Goal: Information Seeking & Learning: Learn about a topic

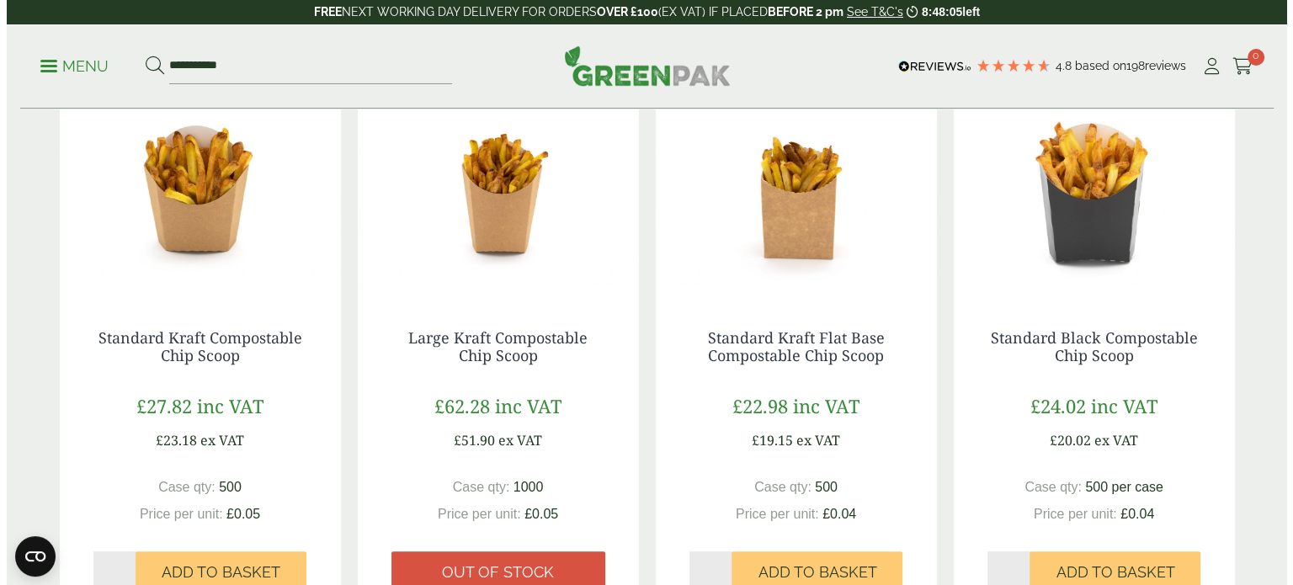
scroll to position [337, 0]
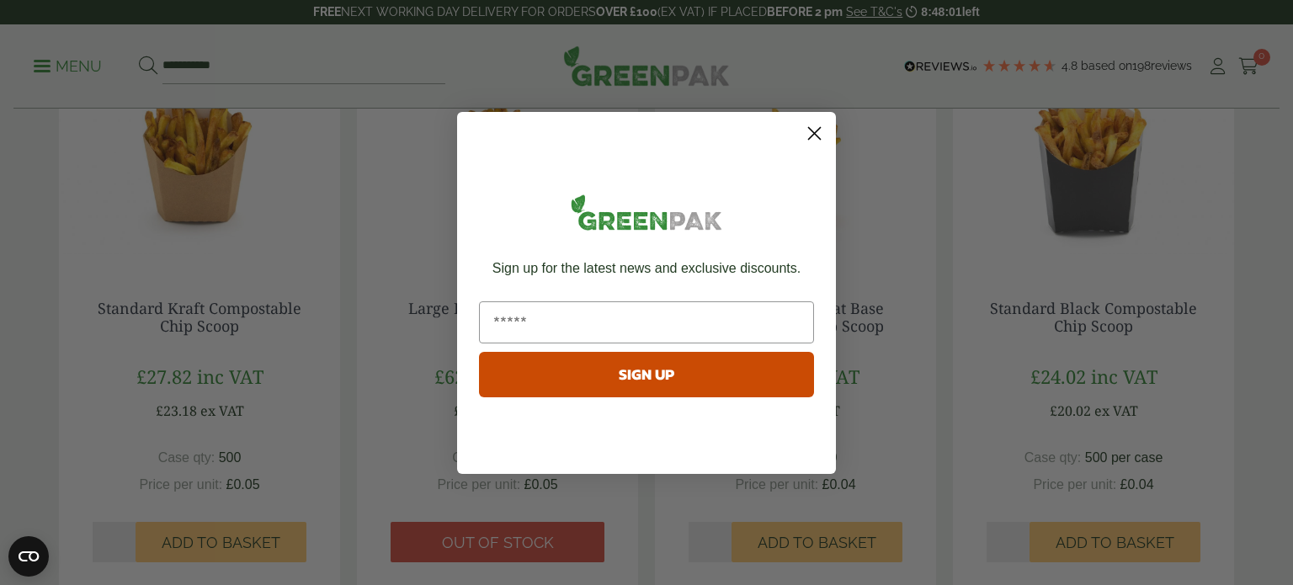
click at [814, 136] on circle "Close dialog" at bounding box center [814, 133] width 28 height 28
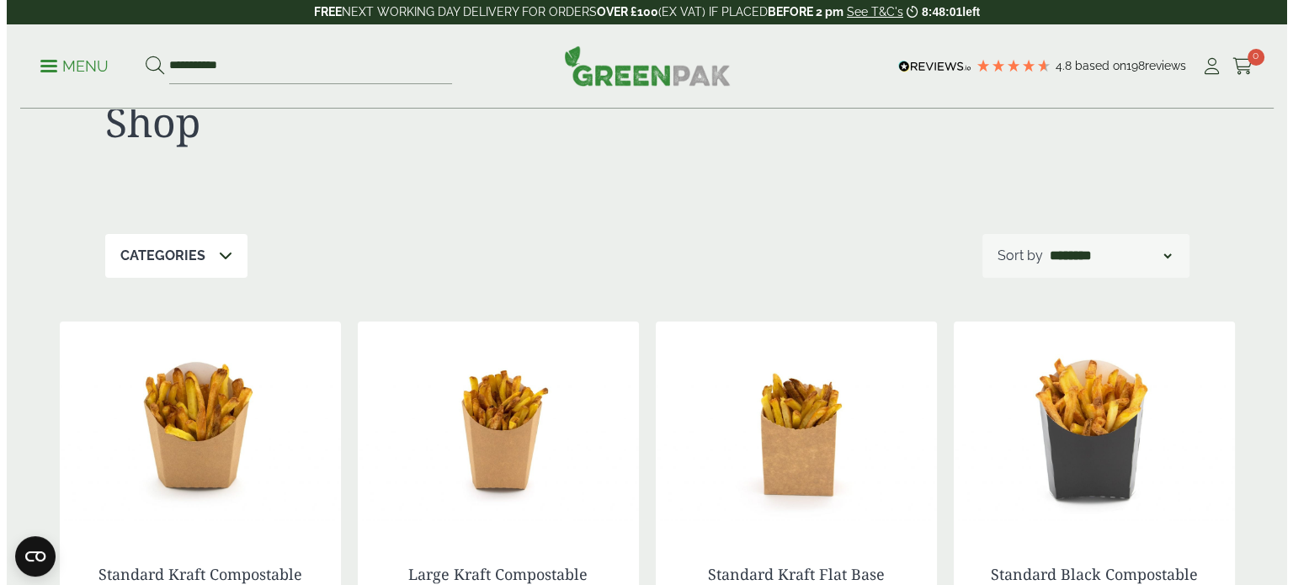
scroll to position [0, 0]
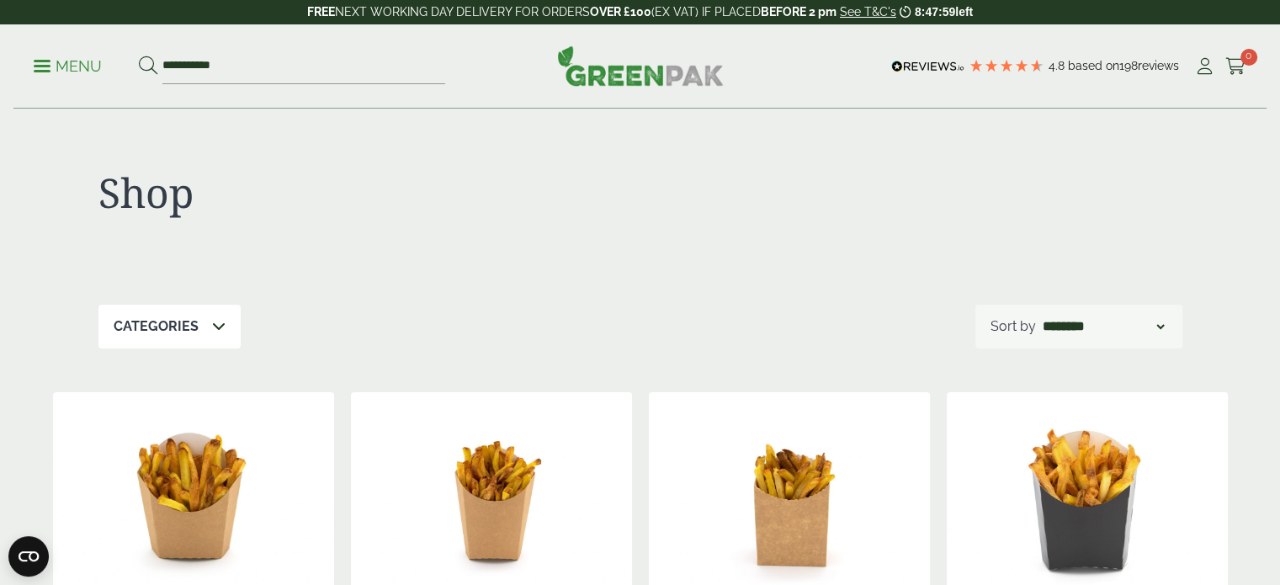
click at [61, 67] on p "Menu" at bounding box center [68, 66] width 68 height 20
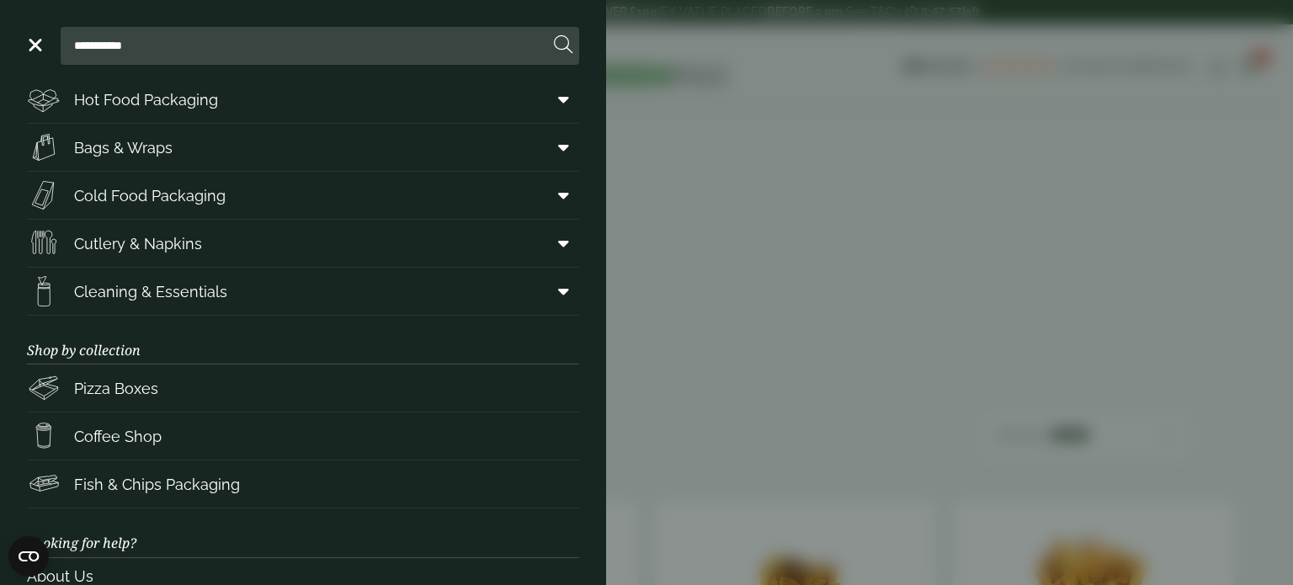
scroll to position [248, 0]
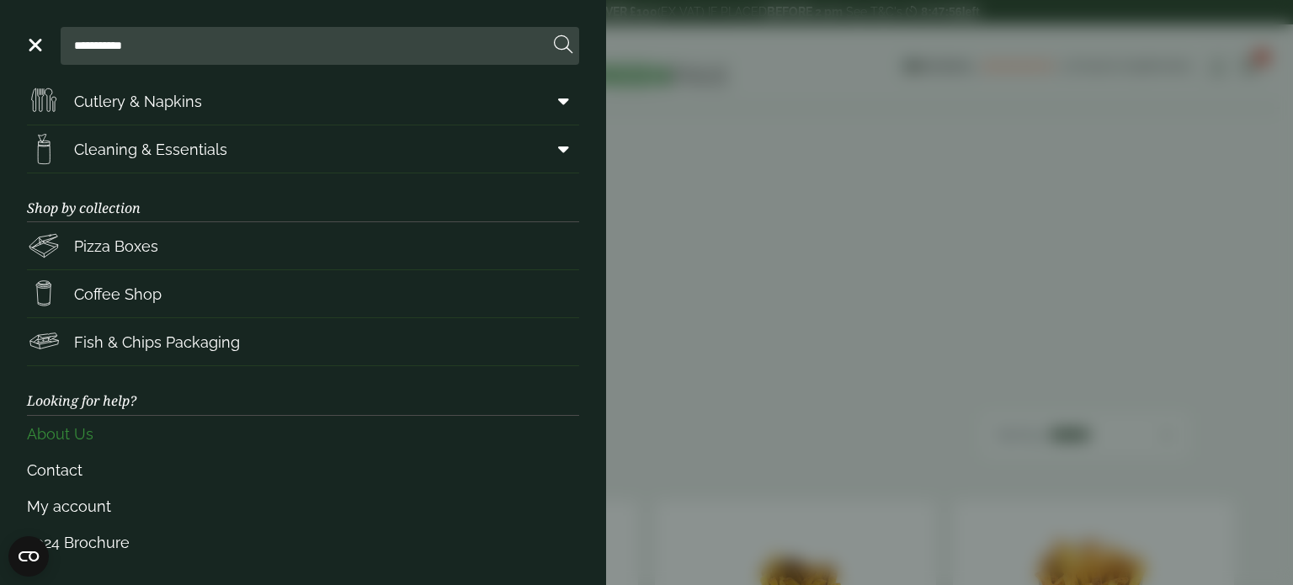
click at [162, 426] on link "About Us" at bounding box center [303, 434] width 552 height 36
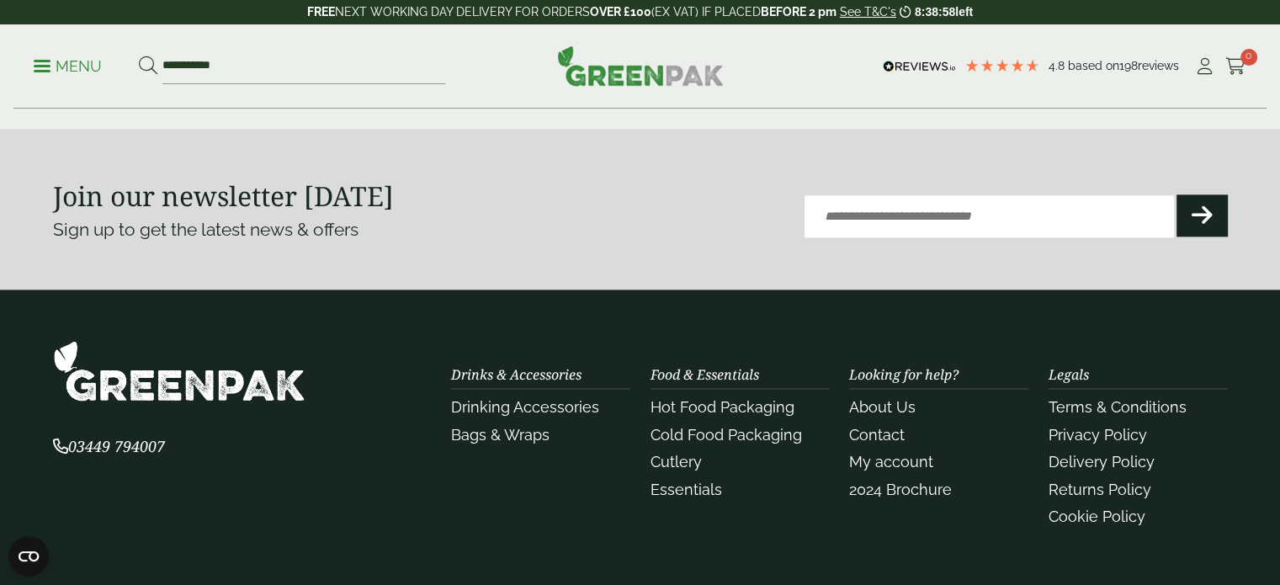
scroll to position [2243, 0]
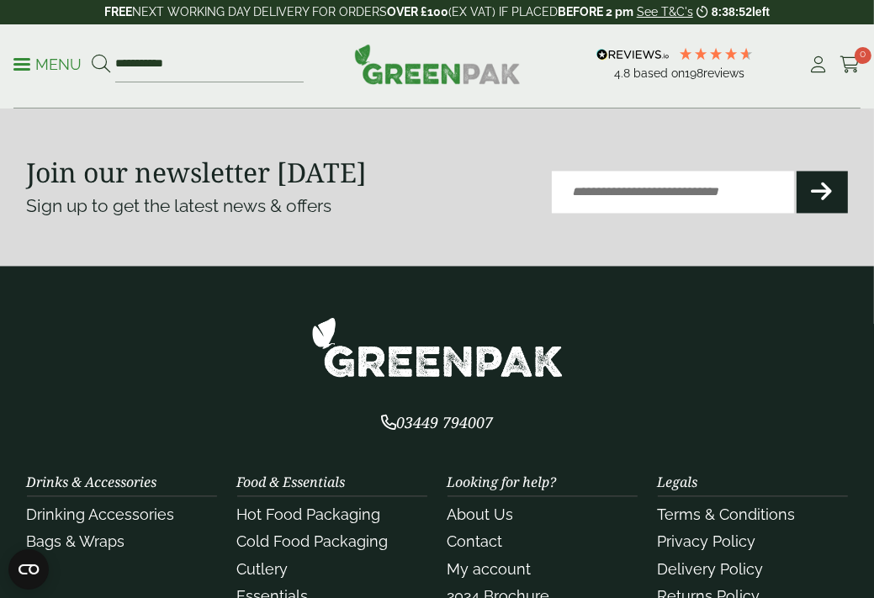
drag, startPoint x: 86, startPoint y: 61, endPoint x: 470, endPoint y: 358, distance: 484.7
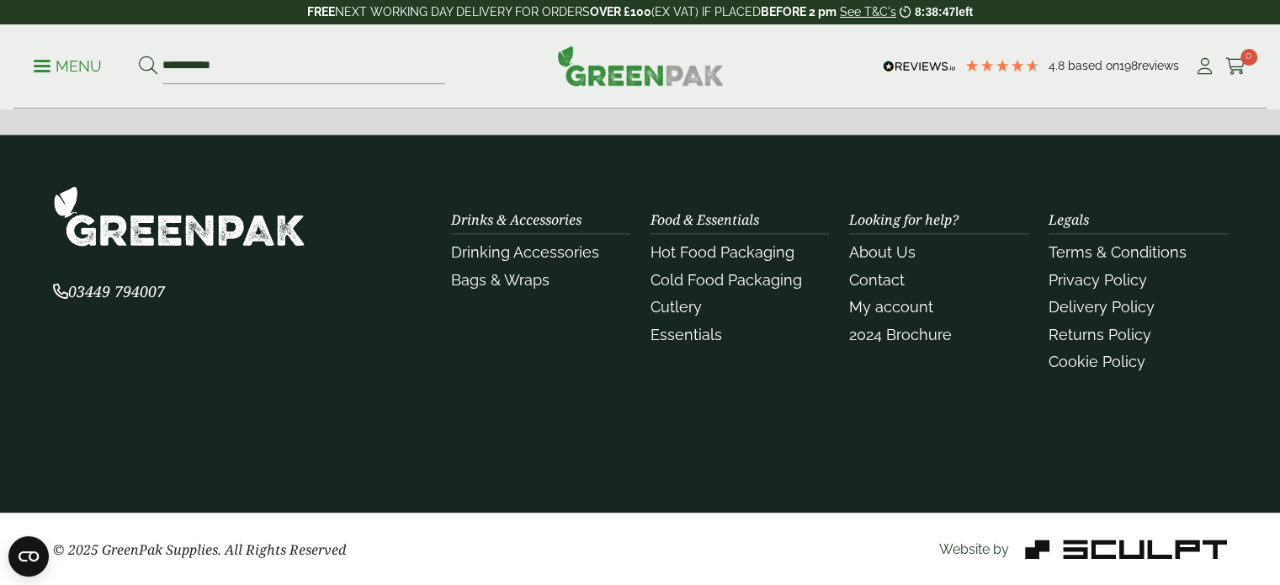
drag, startPoint x: 406, startPoint y: 404, endPoint x: 410, endPoint y: 393, distance: 11.4
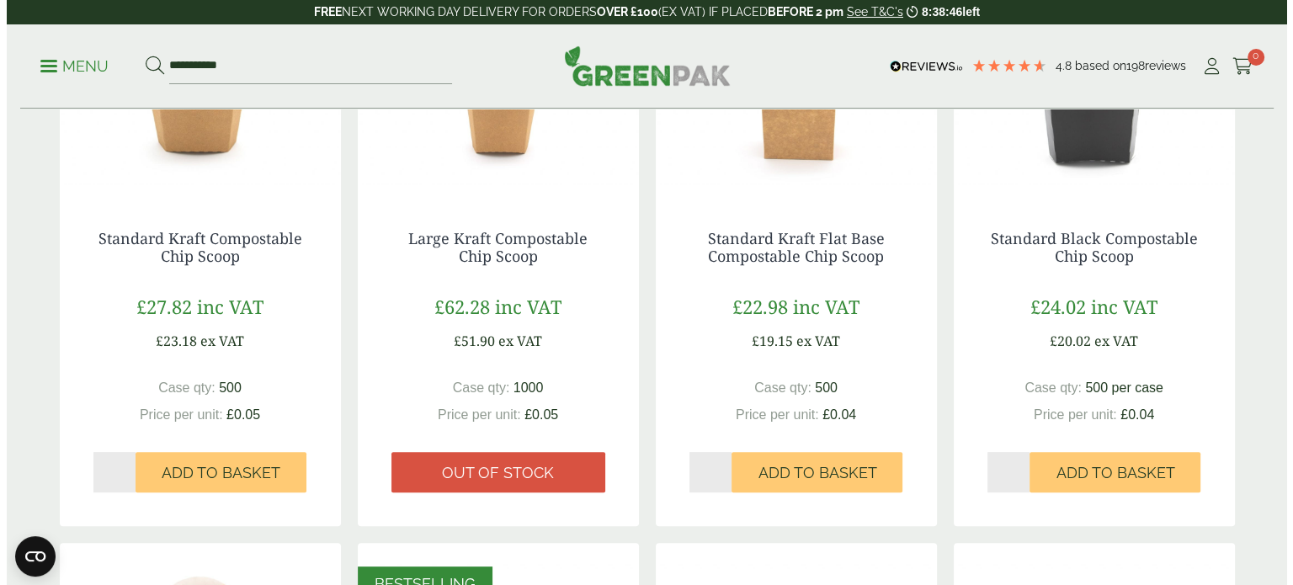
scroll to position [0, 0]
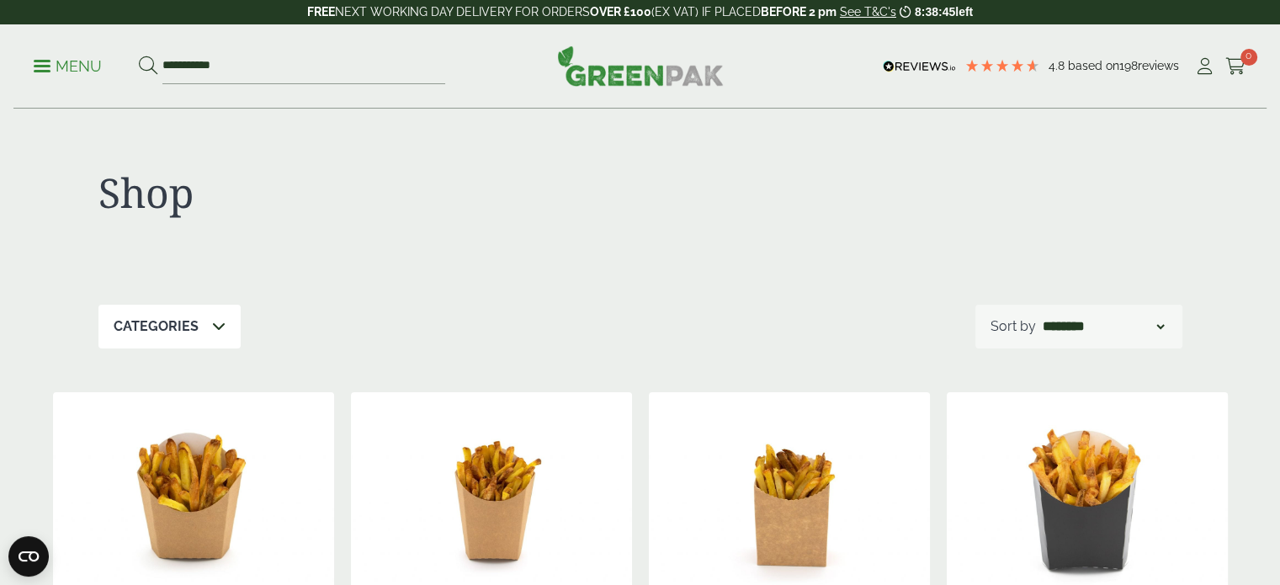
click at [86, 73] on p "Menu" at bounding box center [68, 66] width 68 height 20
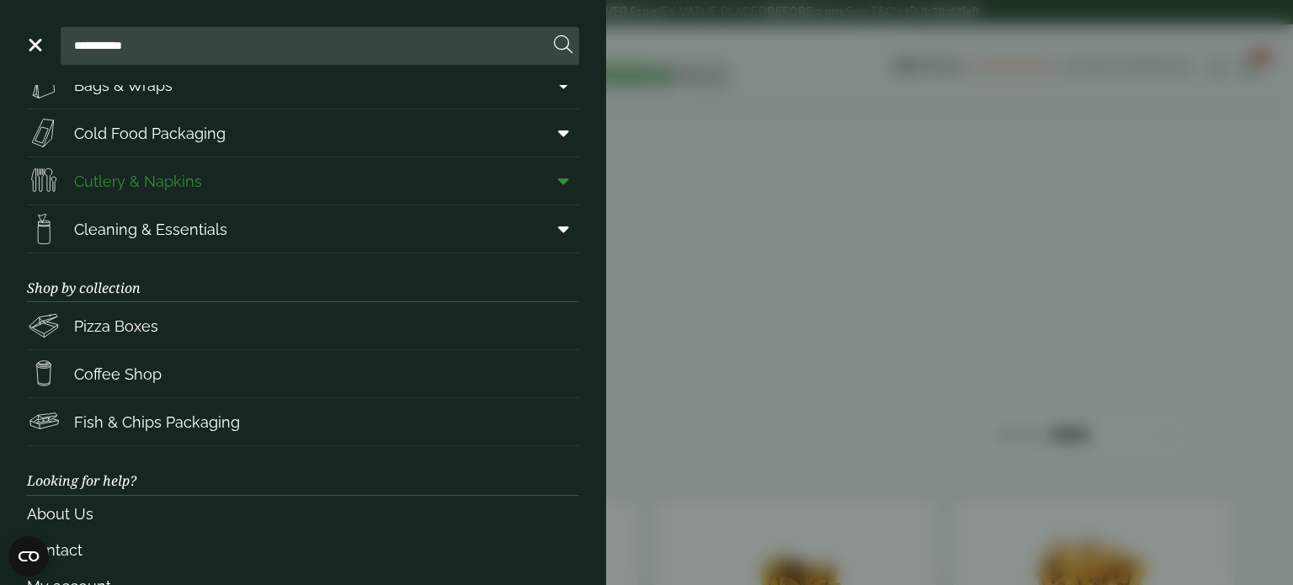
scroll to position [248, 0]
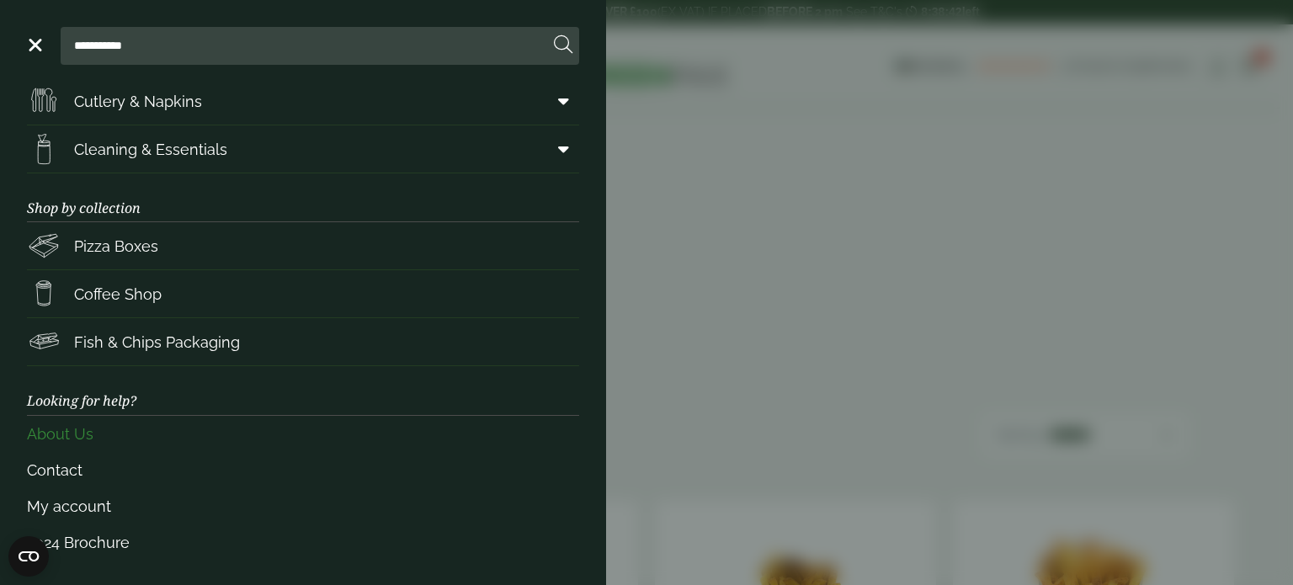
click at [133, 420] on link "About Us" at bounding box center [303, 434] width 552 height 36
click at [118, 431] on link "About Us" at bounding box center [303, 434] width 552 height 36
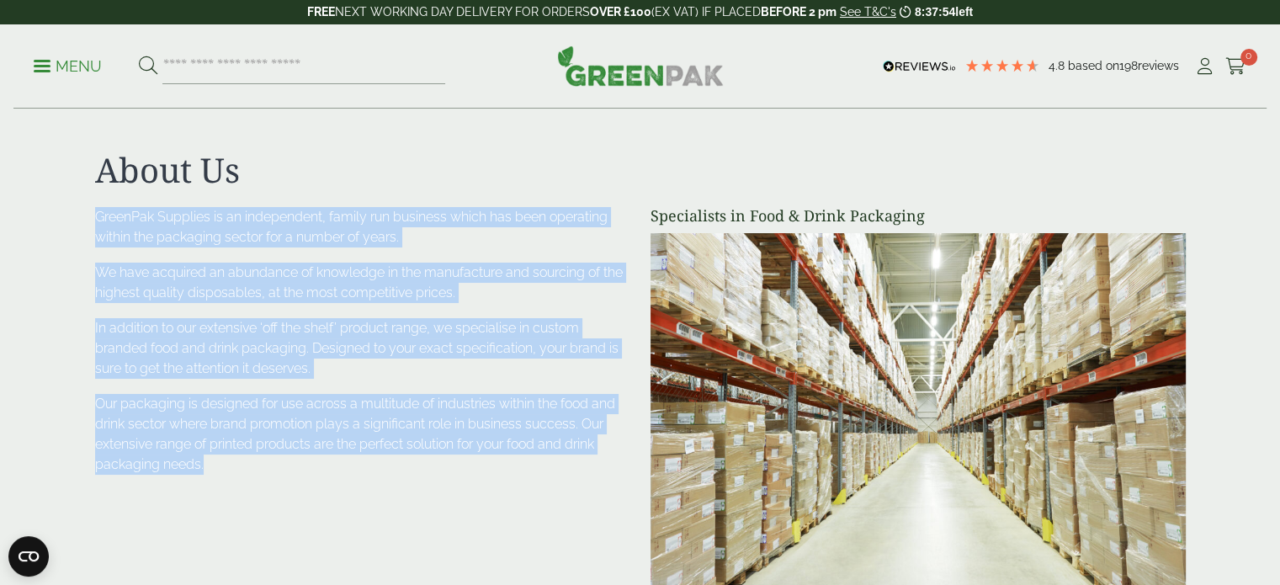
drag, startPoint x: 88, startPoint y: 218, endPoint x: 283, endPoint y: 460, distance: 311.2
click at [283, 460] on div "GreenPak Supplies is an independent, family run business which has been operati…" at bounding box center [362, 405] width 555 height 396
copy div "GreenPak Supplies is an independent, family run business which has been operati…"
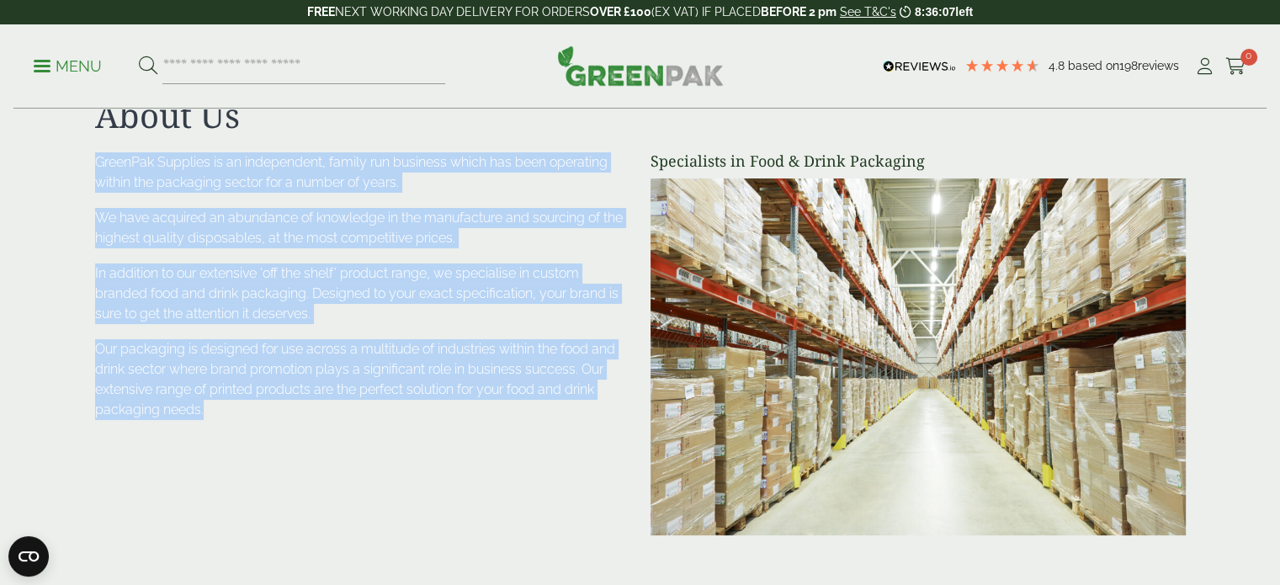
scroll to position [84, 0]
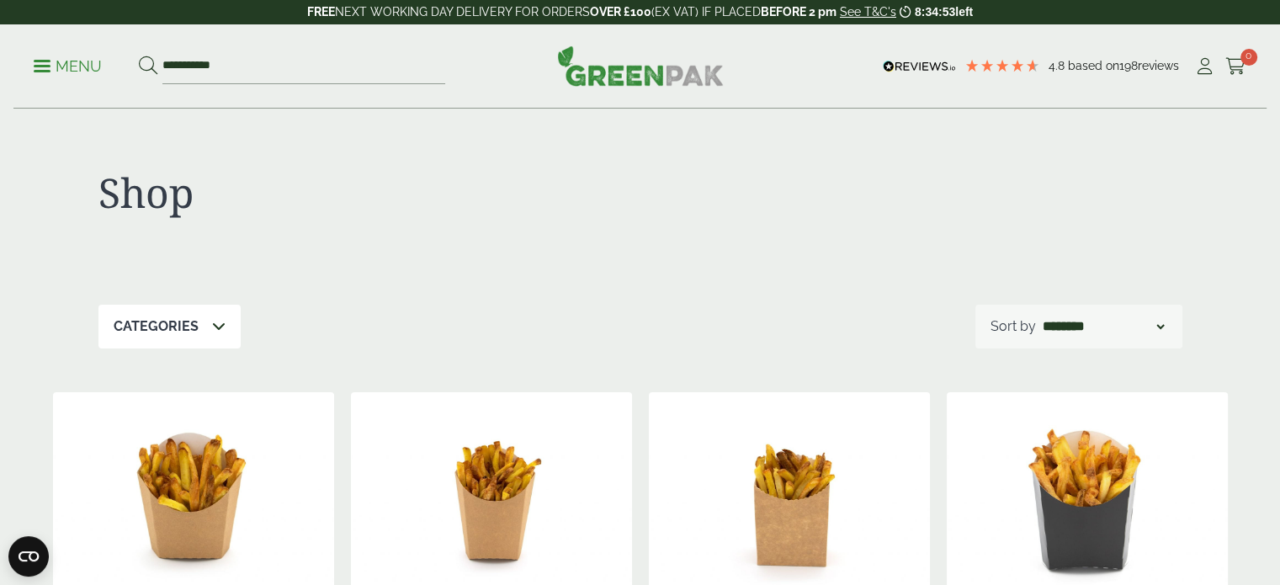
click at [89, 64] on p "Menu" at bounding box center [68, 66] width 68 height 20
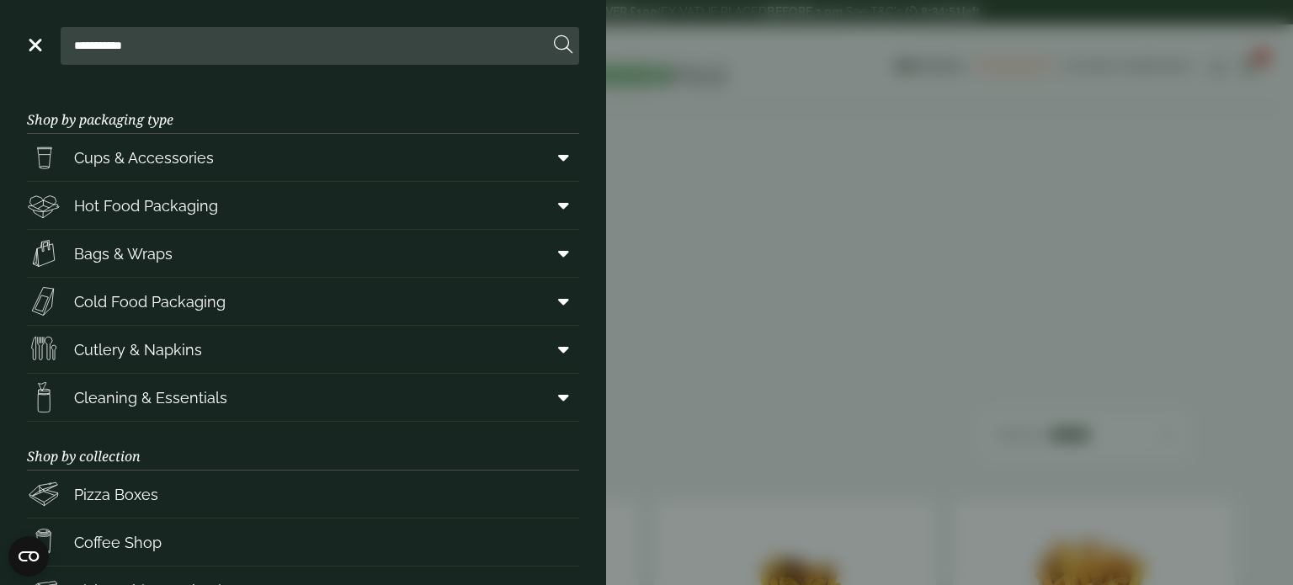
click at [681, 228] on aside "**********" at bounding box center [646, 292] width 1293 height 585
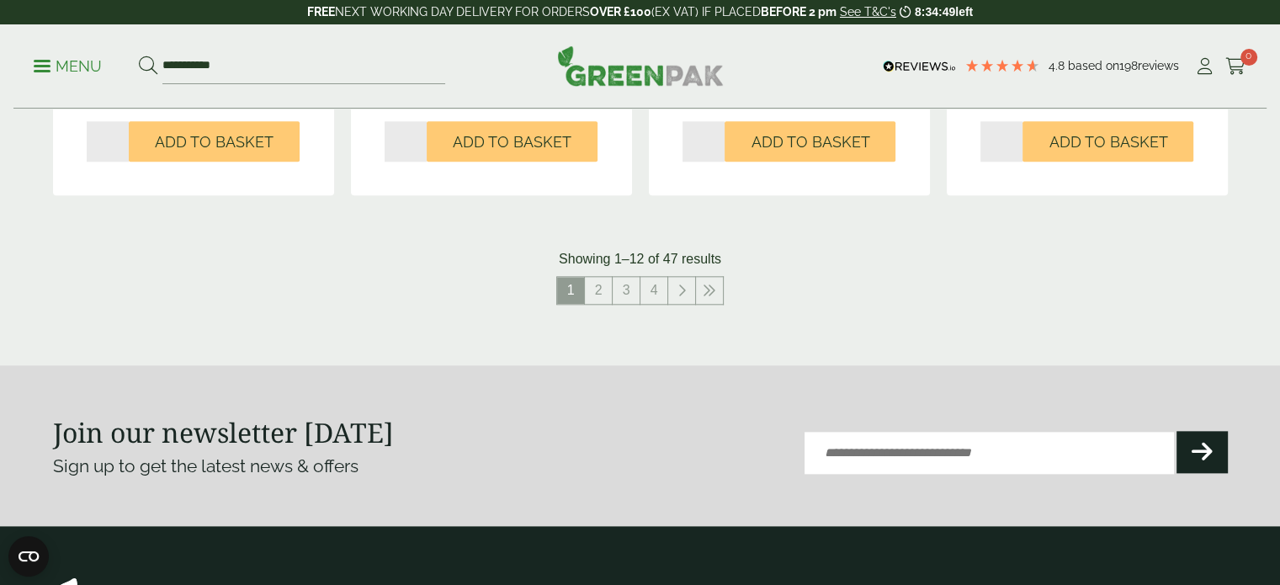
scroll to position [2243, 0]
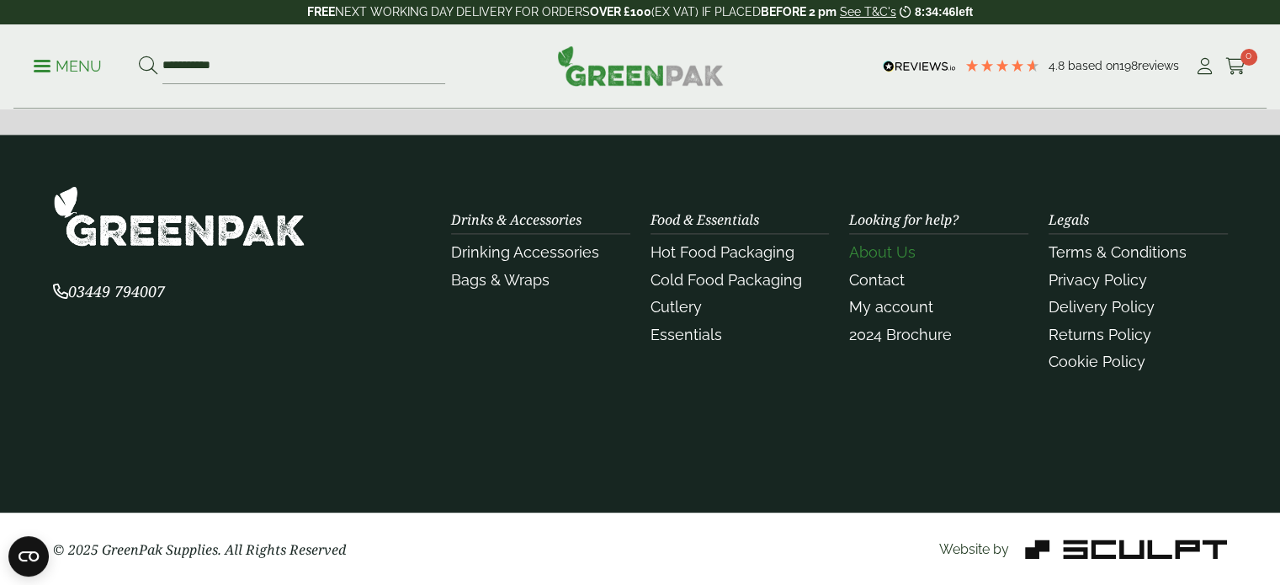
click at [857, 245] on link "About Us" at bounding box center [882, 252] width 66 height 18
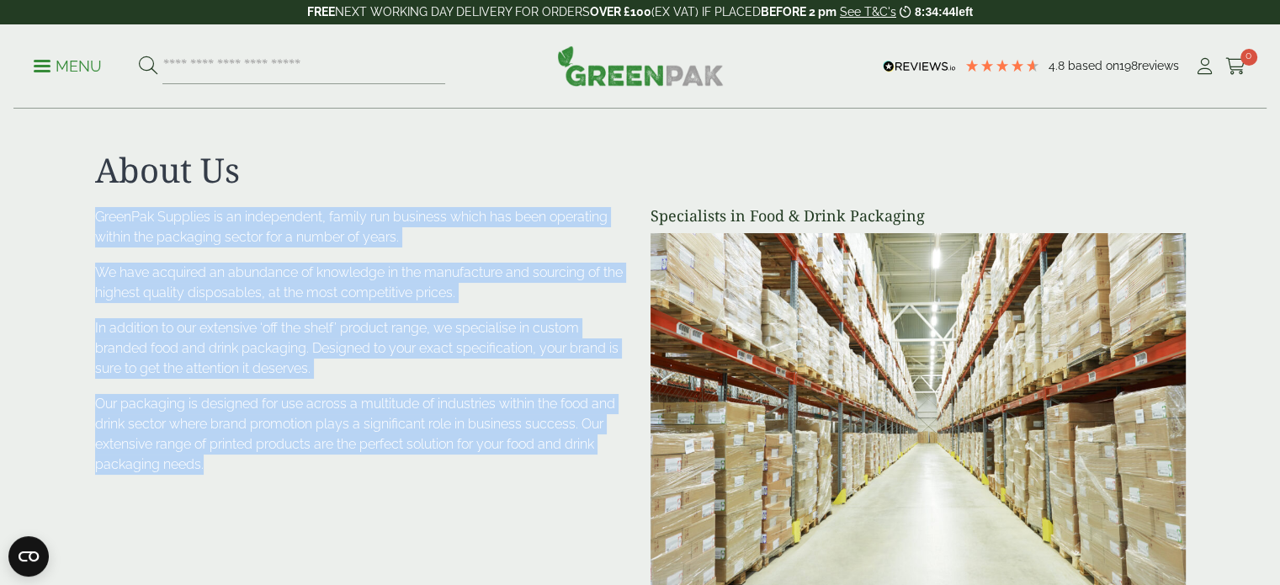
drag, startPoint x: 54, startPoint y: 212, endPoint x: 251, endPoint y: 464, distance: 319.5
click at [251, 464] on section "About Us Specialists in Food & Drink Packaging GreenPak Supplies is an independ…" at bounding box center [640, 377] width 1280 height 454
copy div "GreenPak Supplies is an independent, family run business which has been operati…"
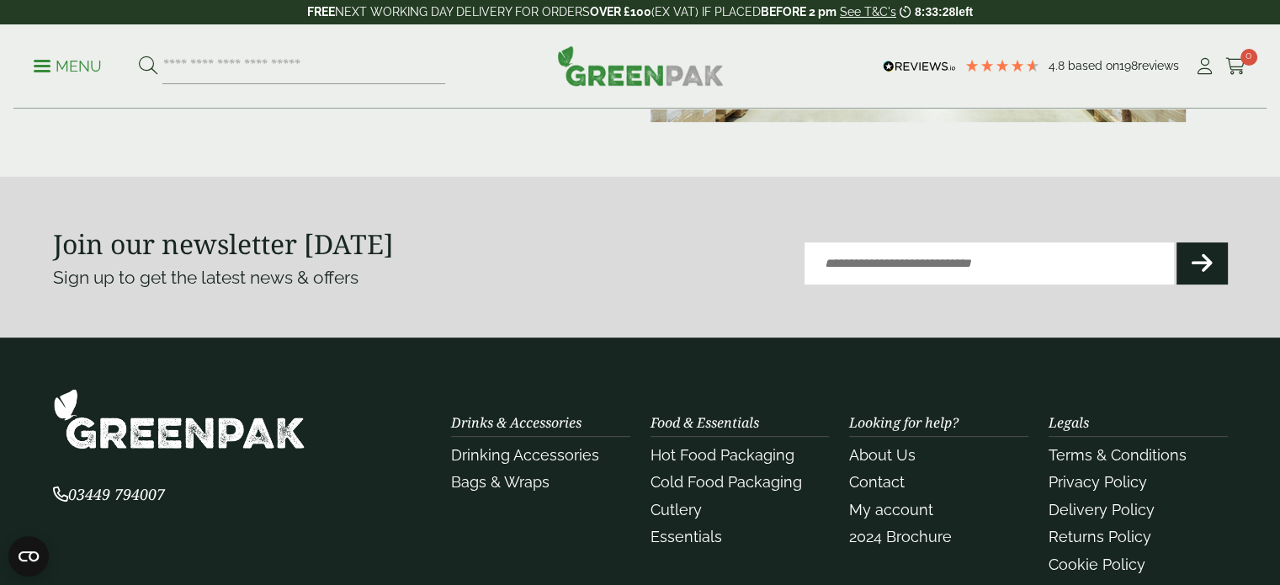
scroll to position [505, 0]
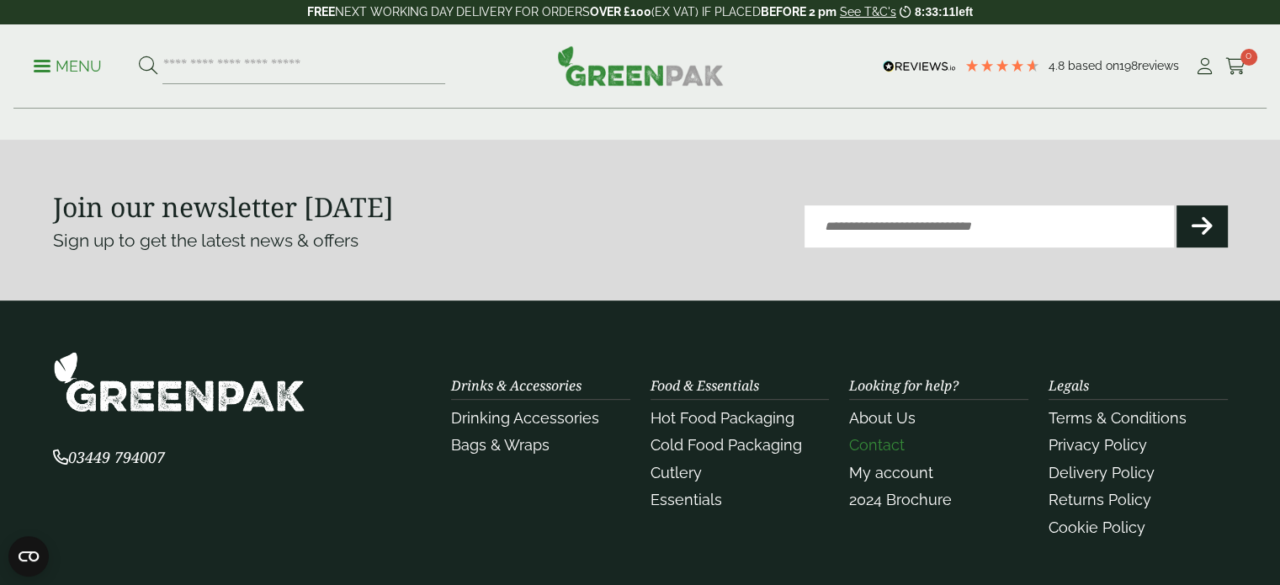
click at [894, 447] on link "Contact" at bounding box center [877, 445] width 56 height 18
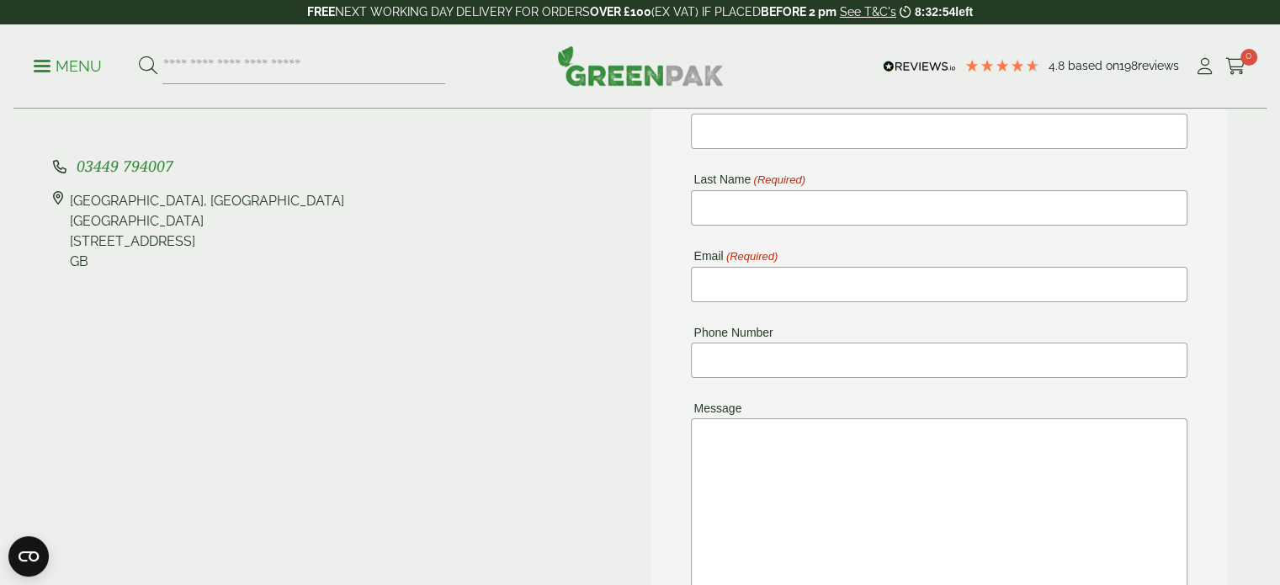
scroll to position [84, 0]
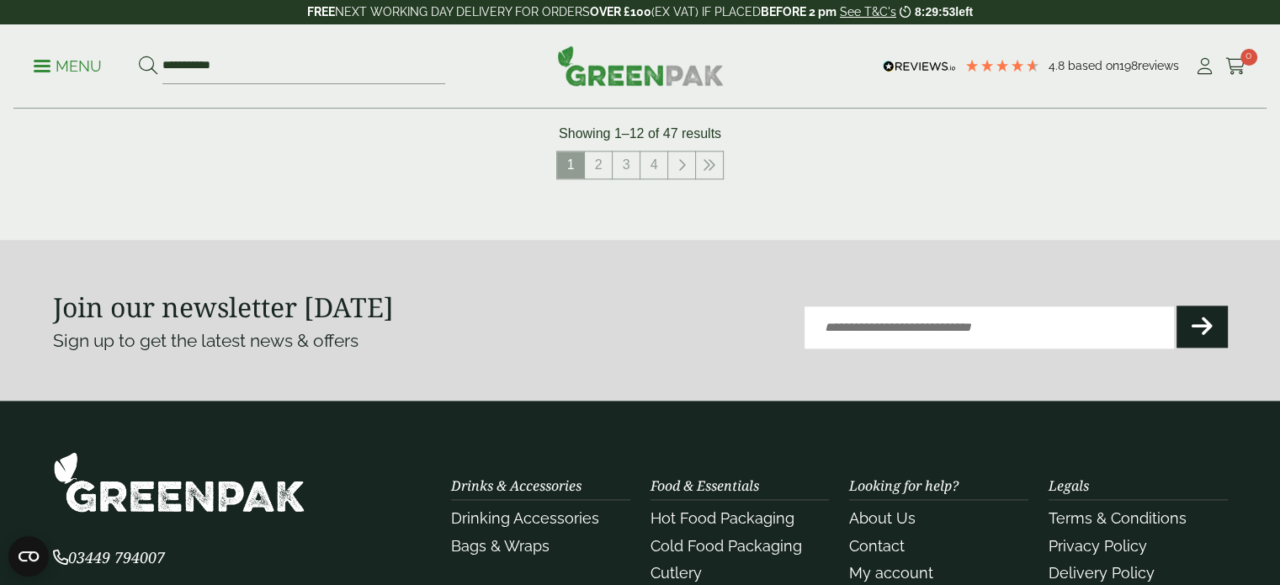
scroll to position [2243, 0]
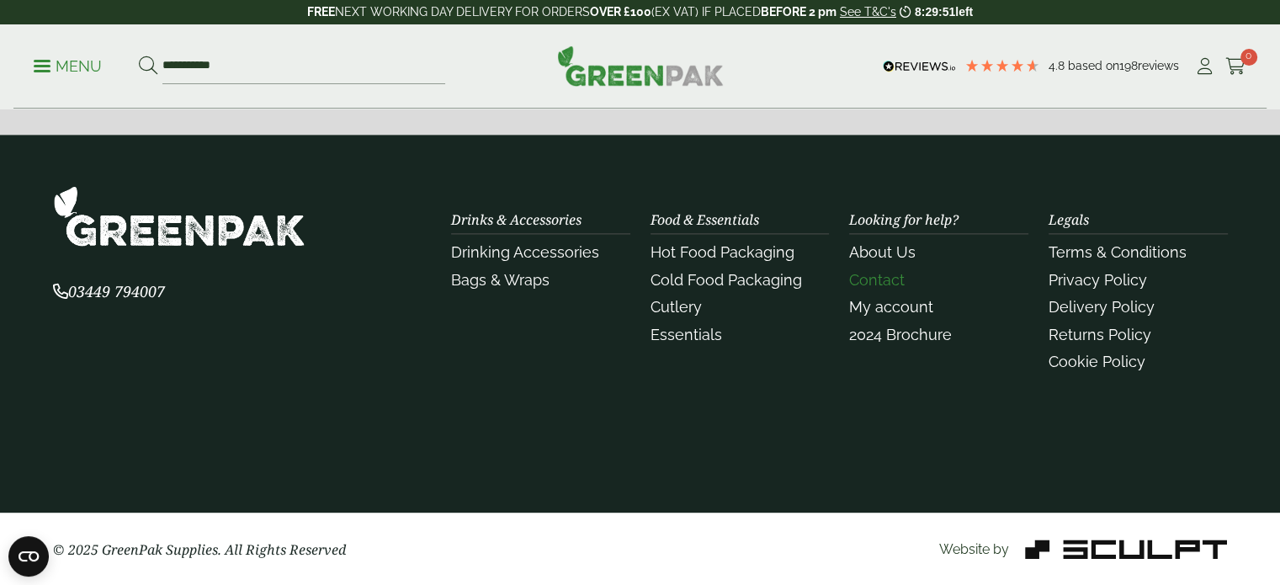
click at [888, 275] on link "Contact" at bounding box center [877, 280] width 56 height 18
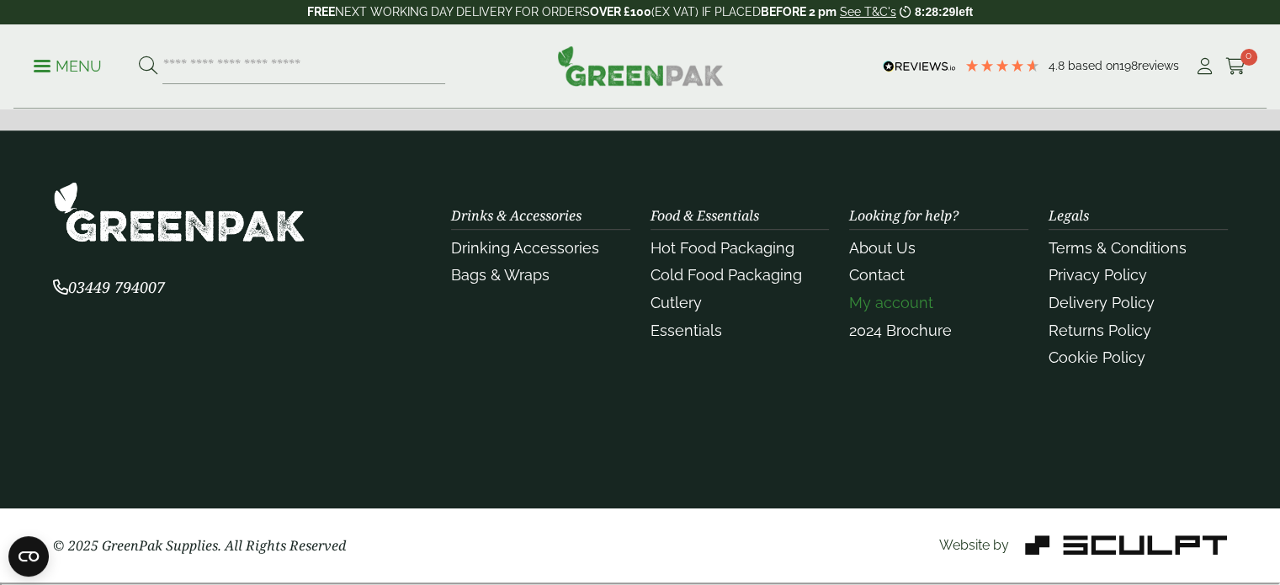
click at [884, 308] on link "My account" at bounding box center [891, 303] width 84 height 18
click at [913, 307] on link "My account" at bounding box center [891, 303] width 84 height 18
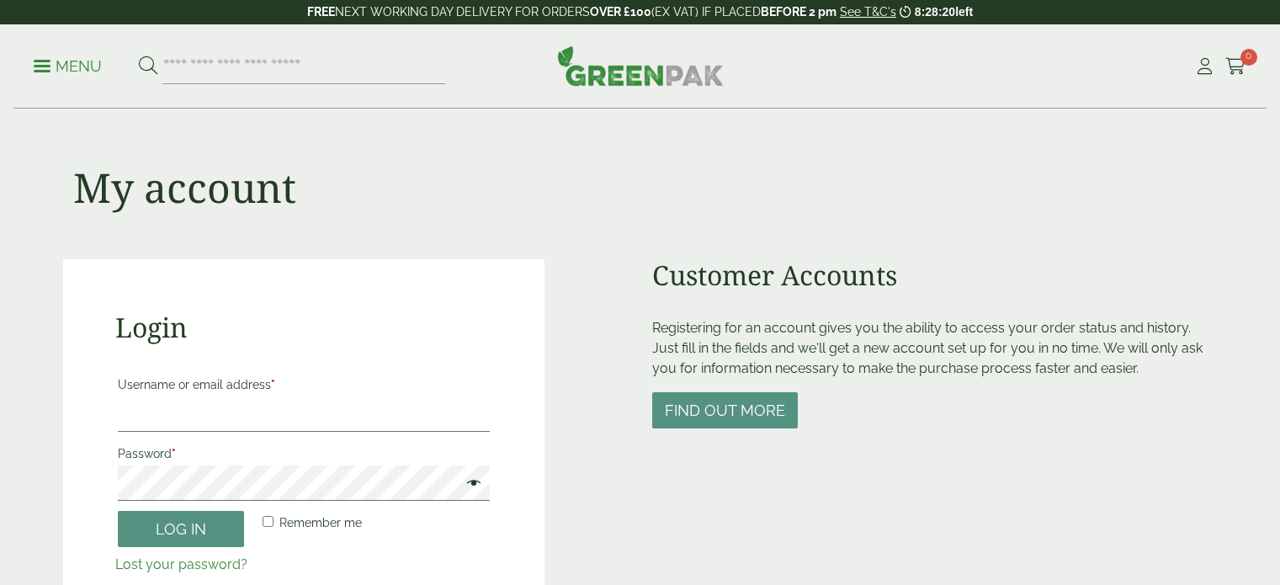
scroll to position [192, 0]
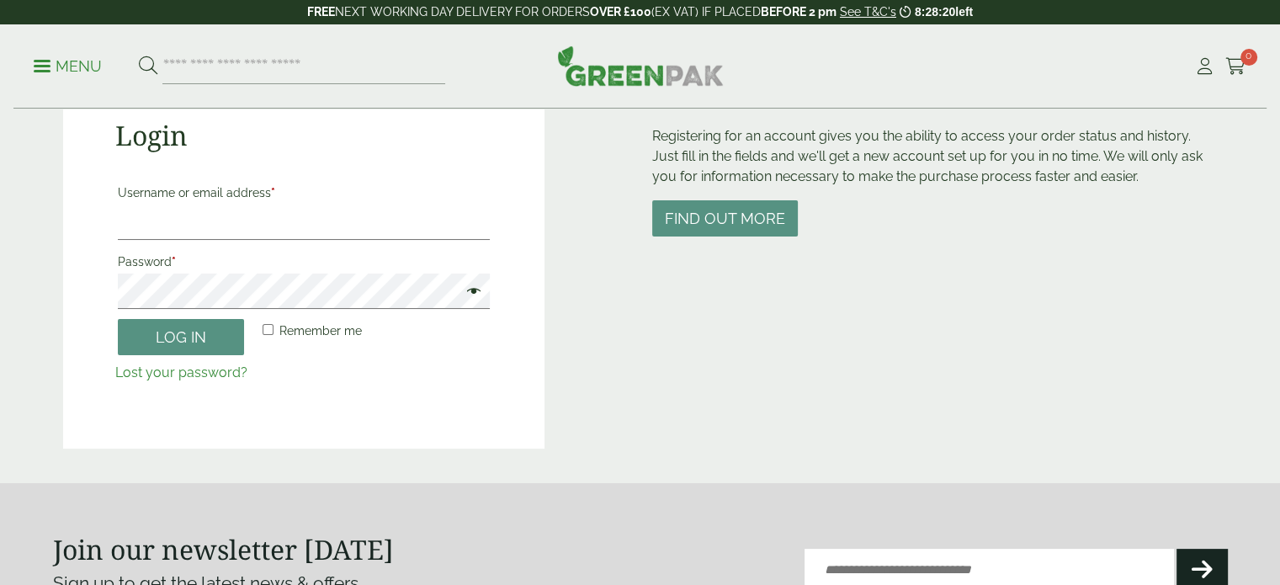
click at [905, 549] on input "Email (Required)" at bounding box center [988, 570] width 369 height 42
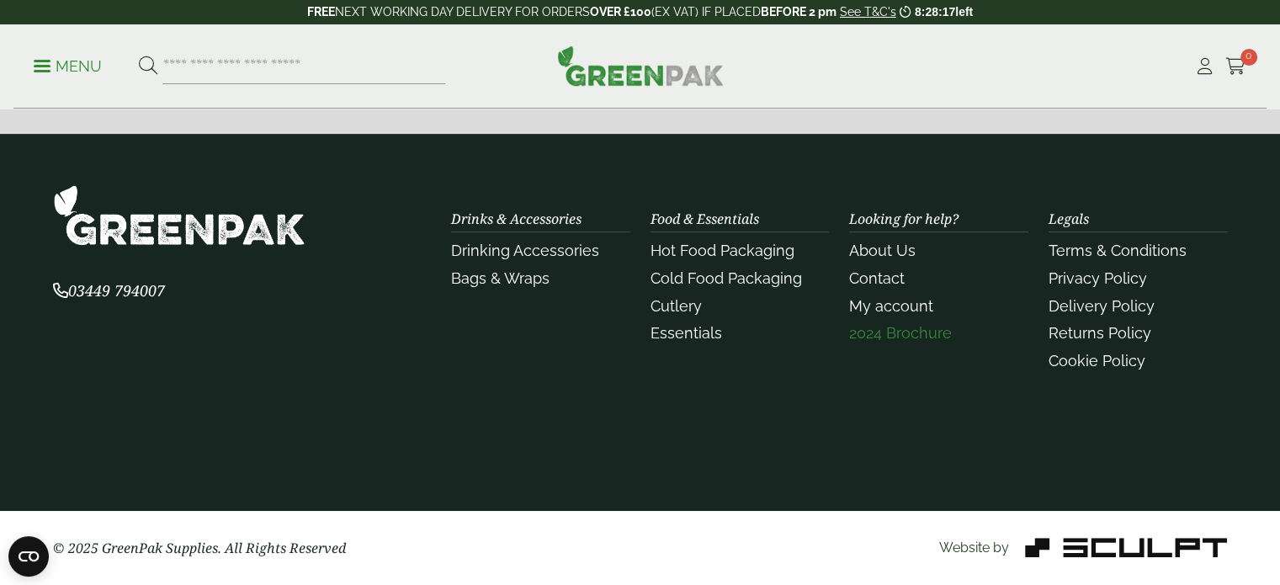
scroll to position [0, 0]
click at [885, 329] on link "2024 Brochure" at bounding box center [900, 333] width 103 height 18
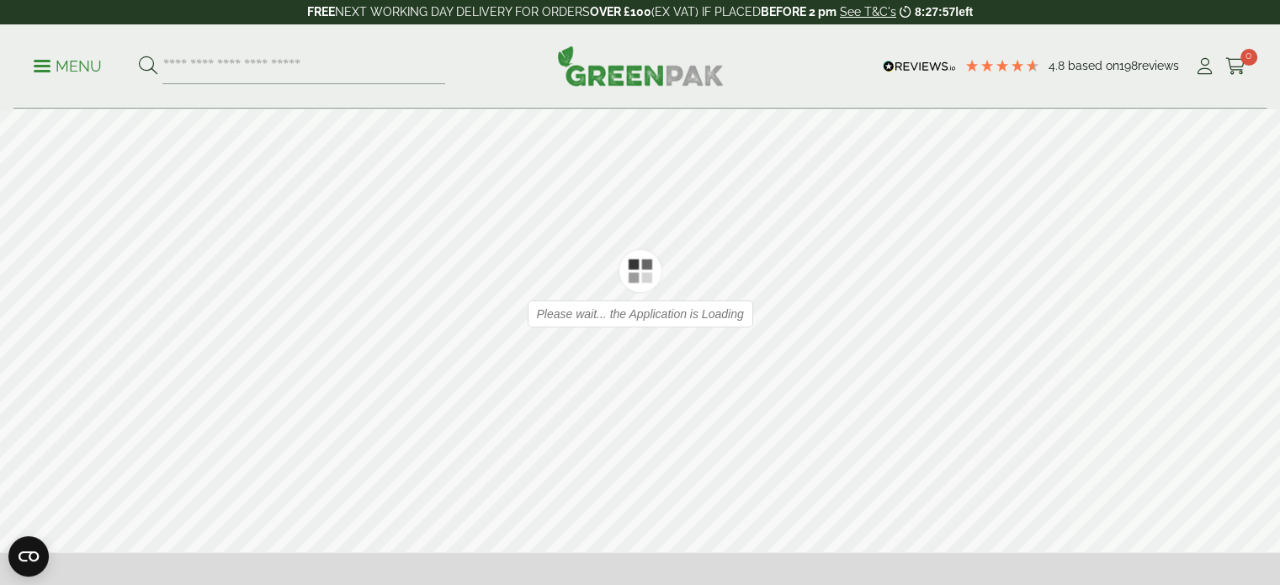
click at [650, 316] on div "Please wait... the Application is Loading" at bounding box center [640, 313] width 226 height 27
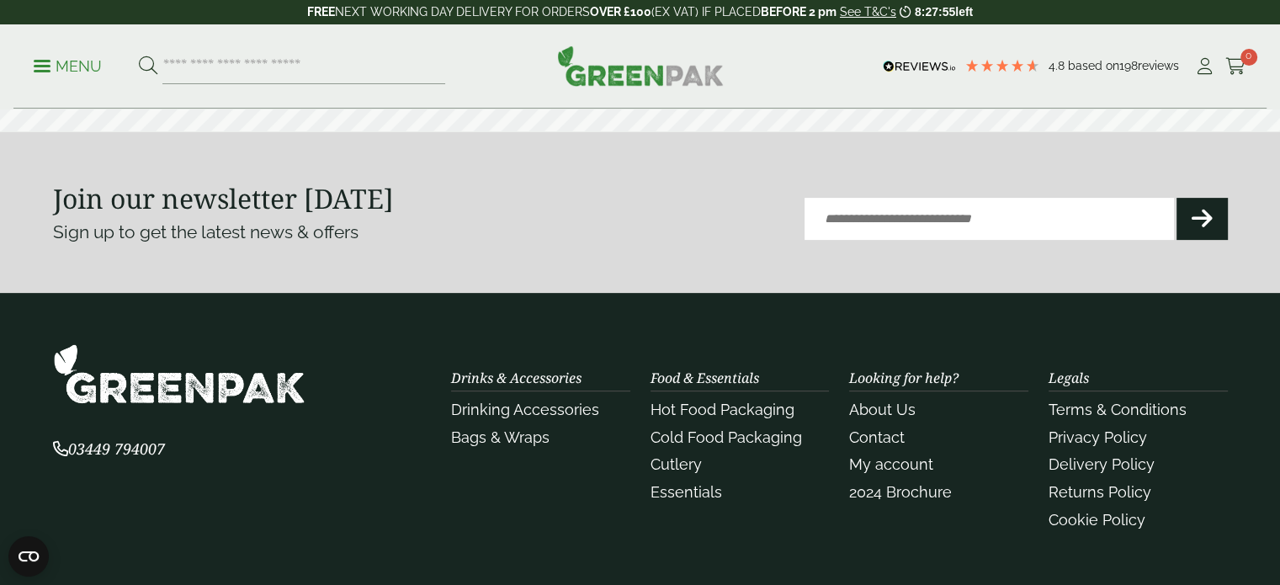
type input "*"
type input "**"
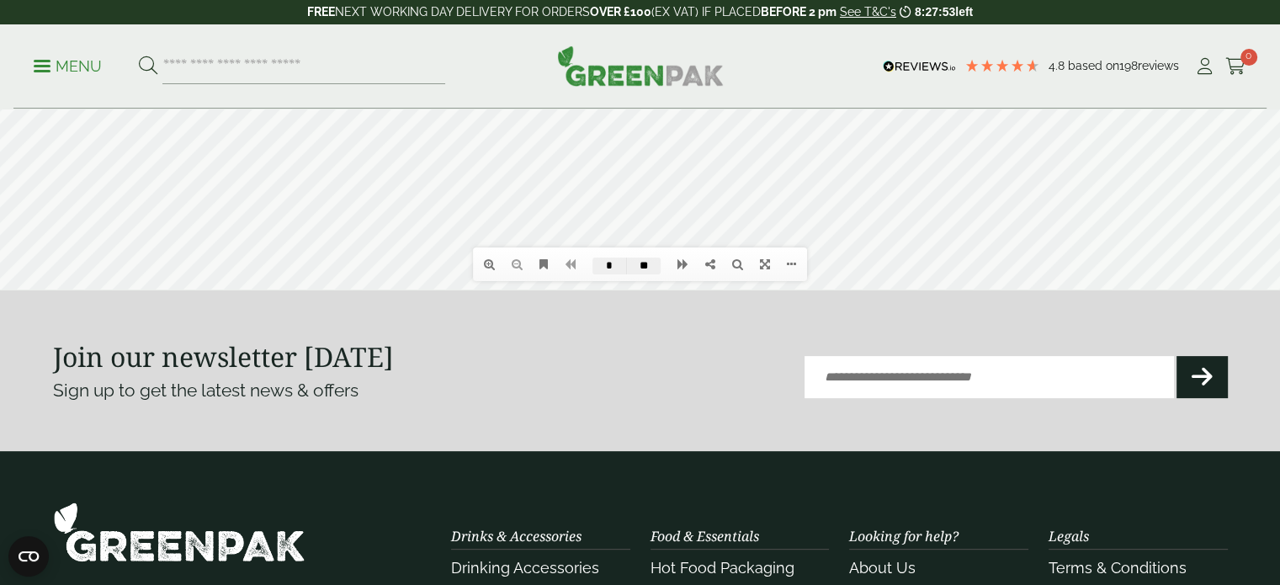
scroll to position [84, 0]
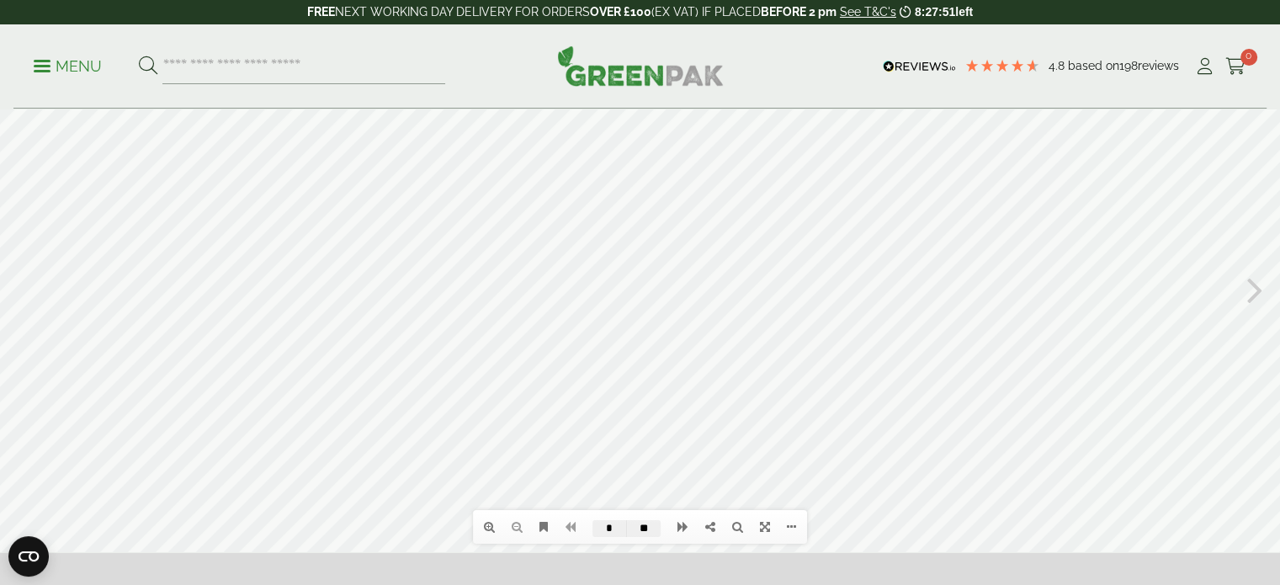
click at [1236, 289] on div at bounding box center [640, 288] width 1280 height 527
click at [1252, 289] on icon at bounding box center [1255, 289] width 16 height 44
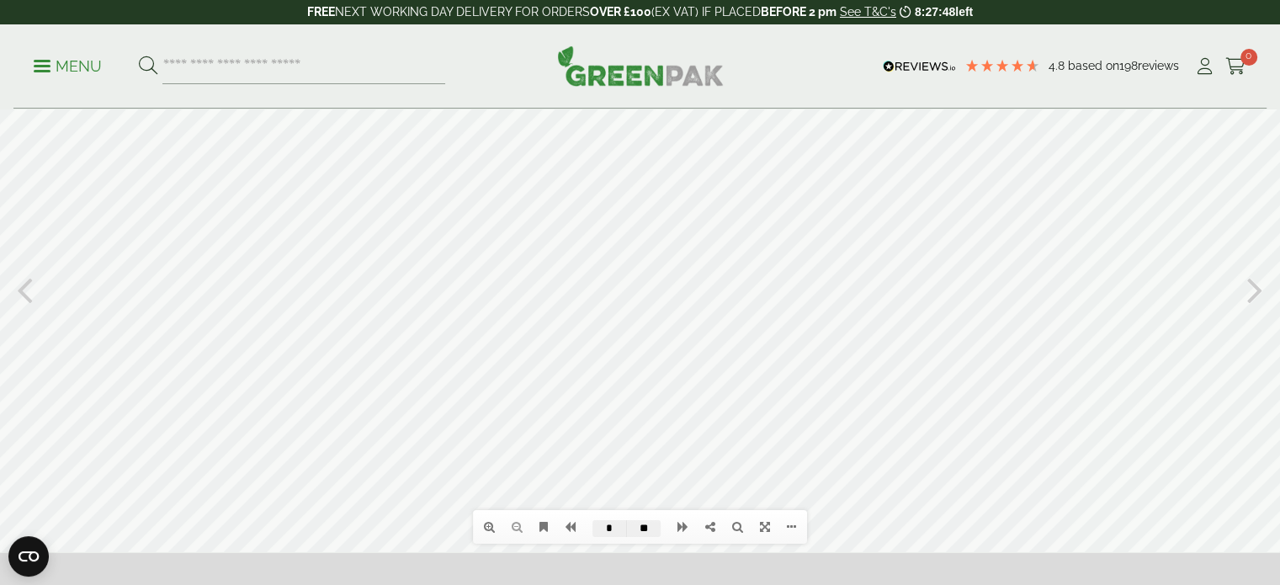
click at [1252, 289] on icon at bounding box center [1255, 289] width 16 height 44
click at [1255, 291] on icon at bounding box center [1255, 289] width 16 height 44
type input "**"
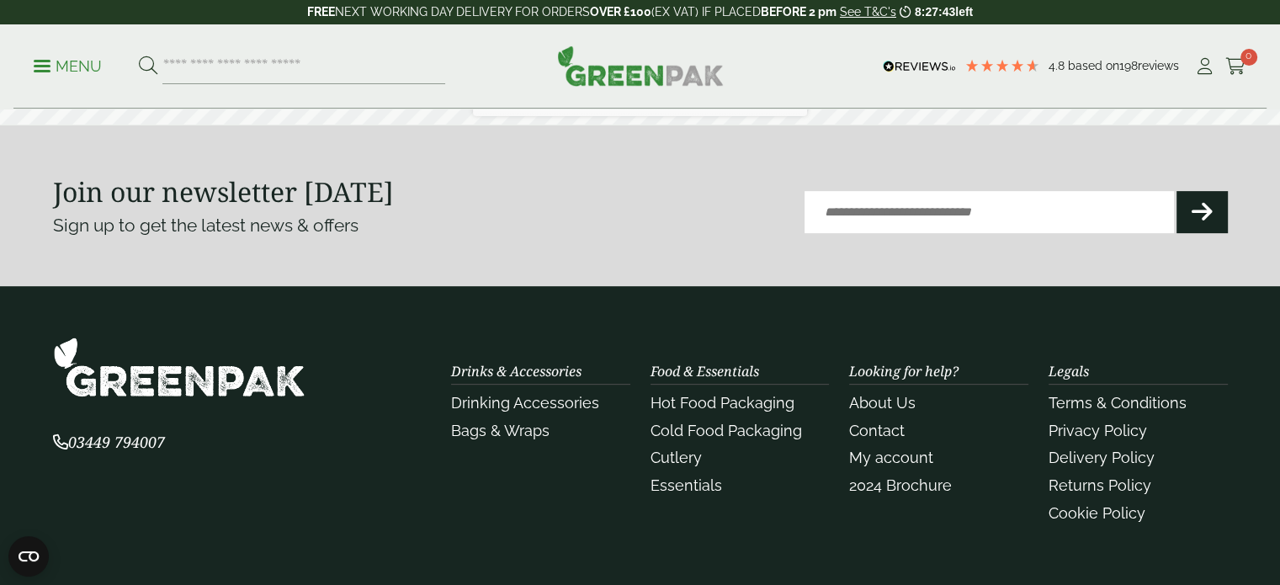
scroll to position [589, 0]
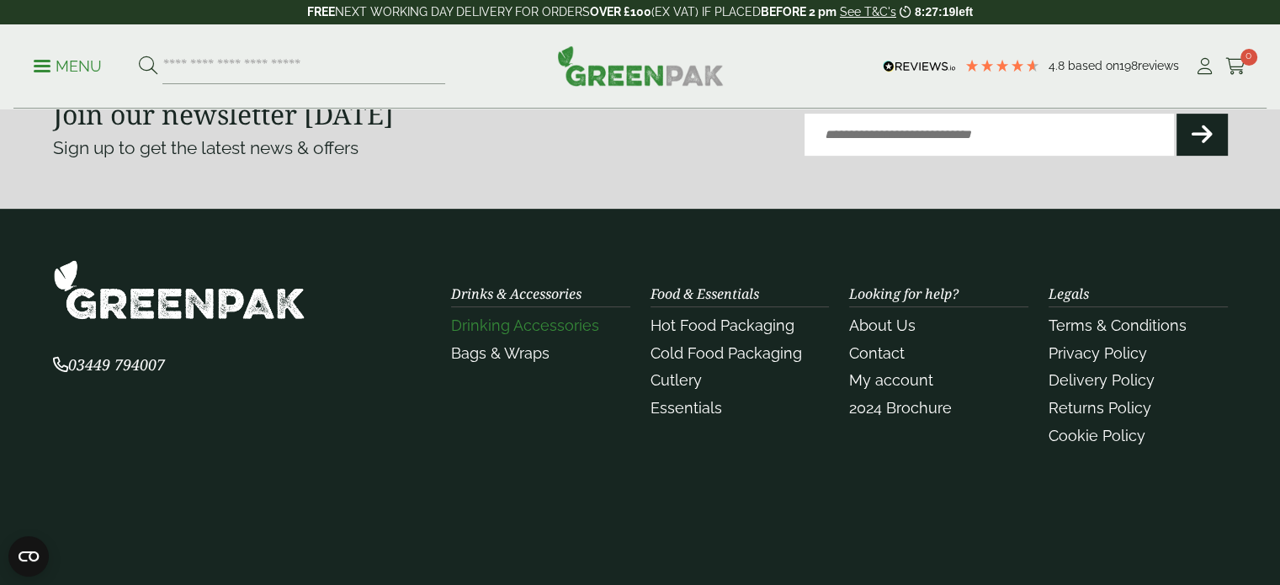
click at [538, 331] on link "Drinking Accessories" at bounding box center [525, 325] width 148 height 18
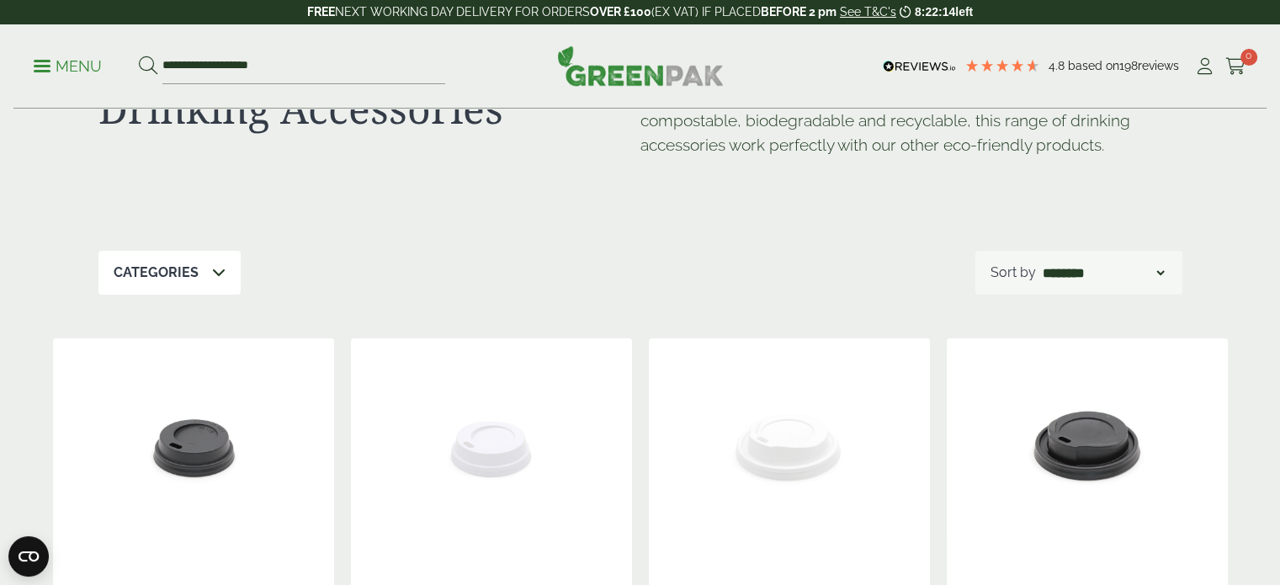
scroll to position [84, 0]
